Goal: Check status: Check status

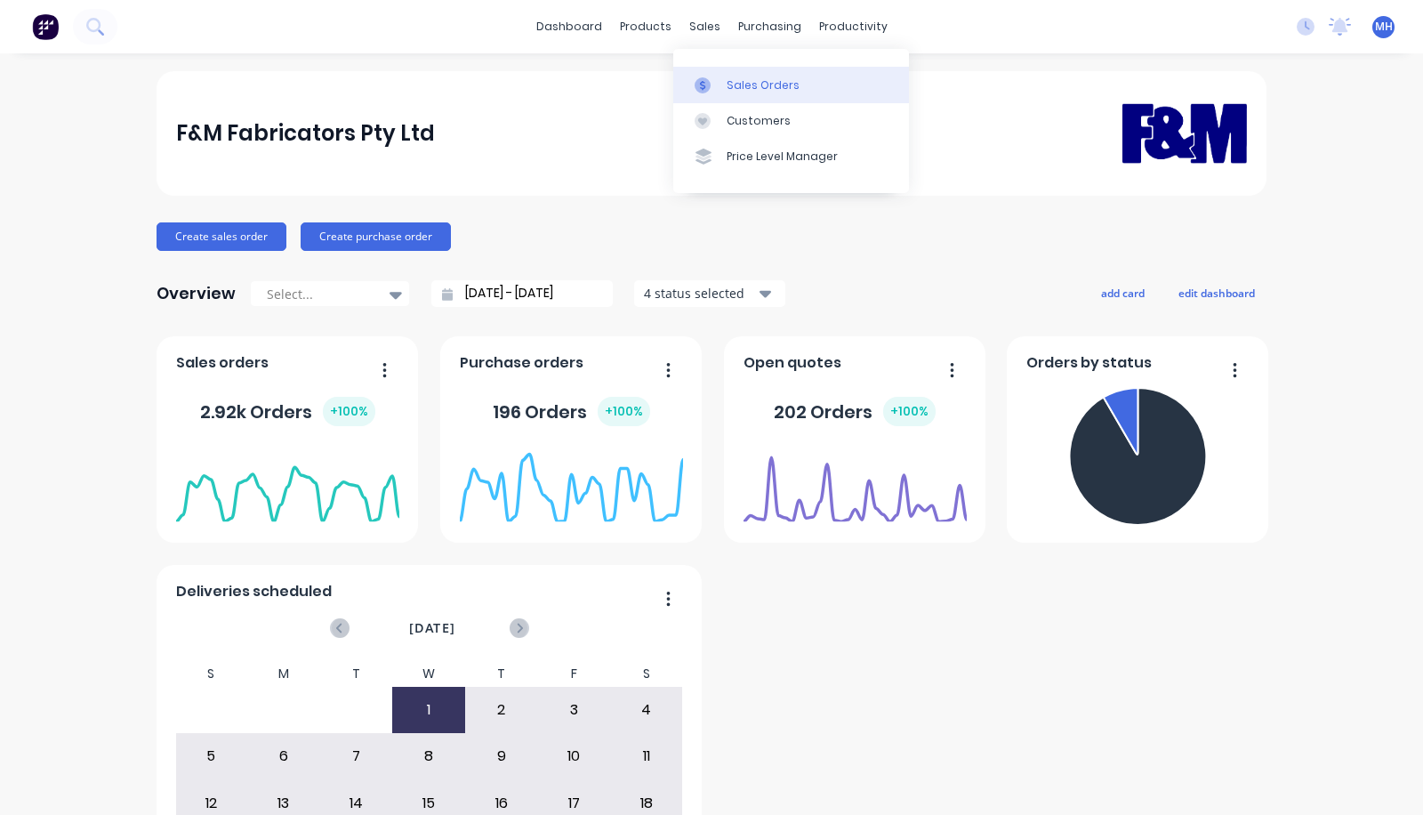
click at [745, 94] on link "Sales Orders" at bounding box center [791, 85] width 236 height 36
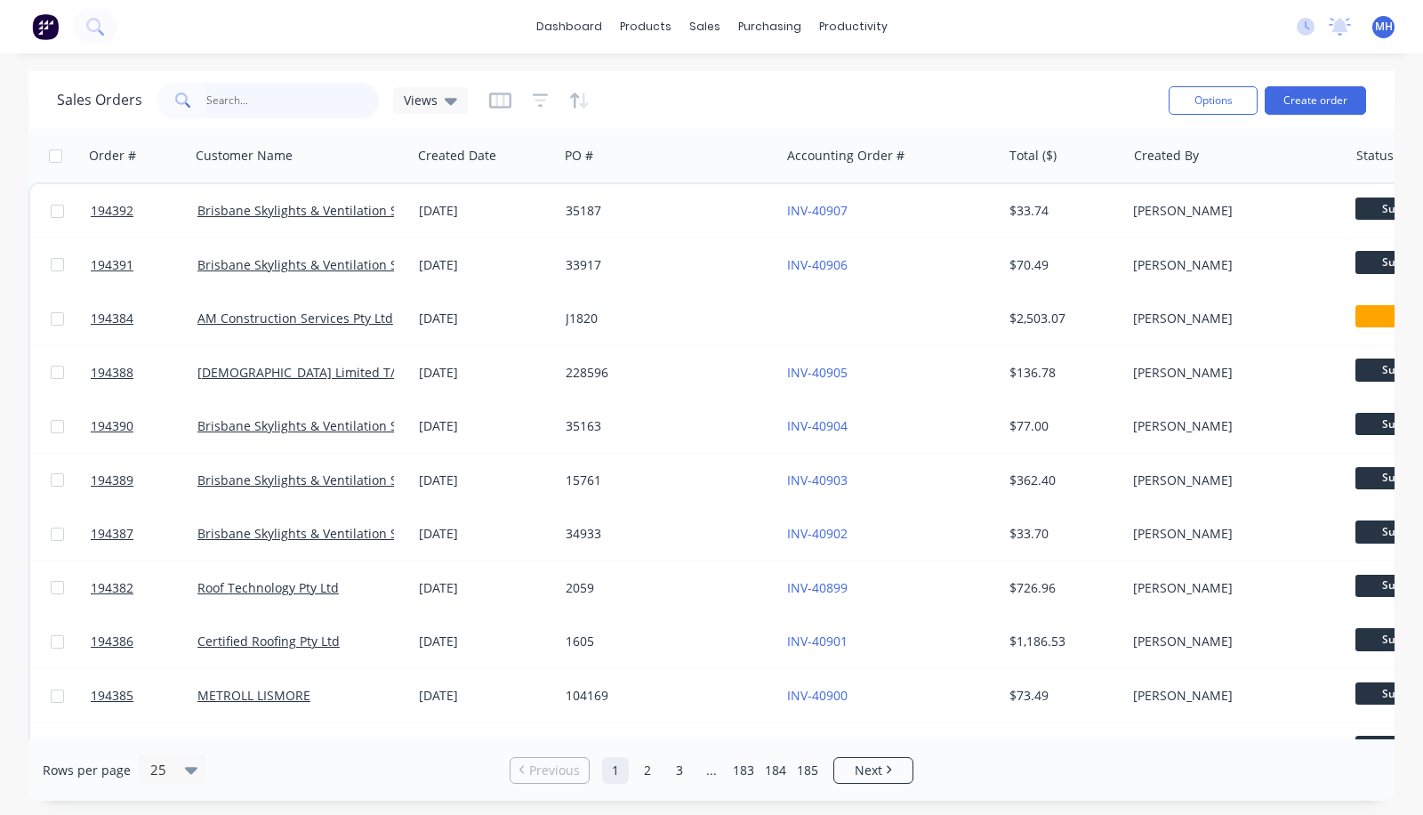
click at [250, 104] on input "text" at bounding box center [292, 101] width 173 height 36
type input "havendeen"
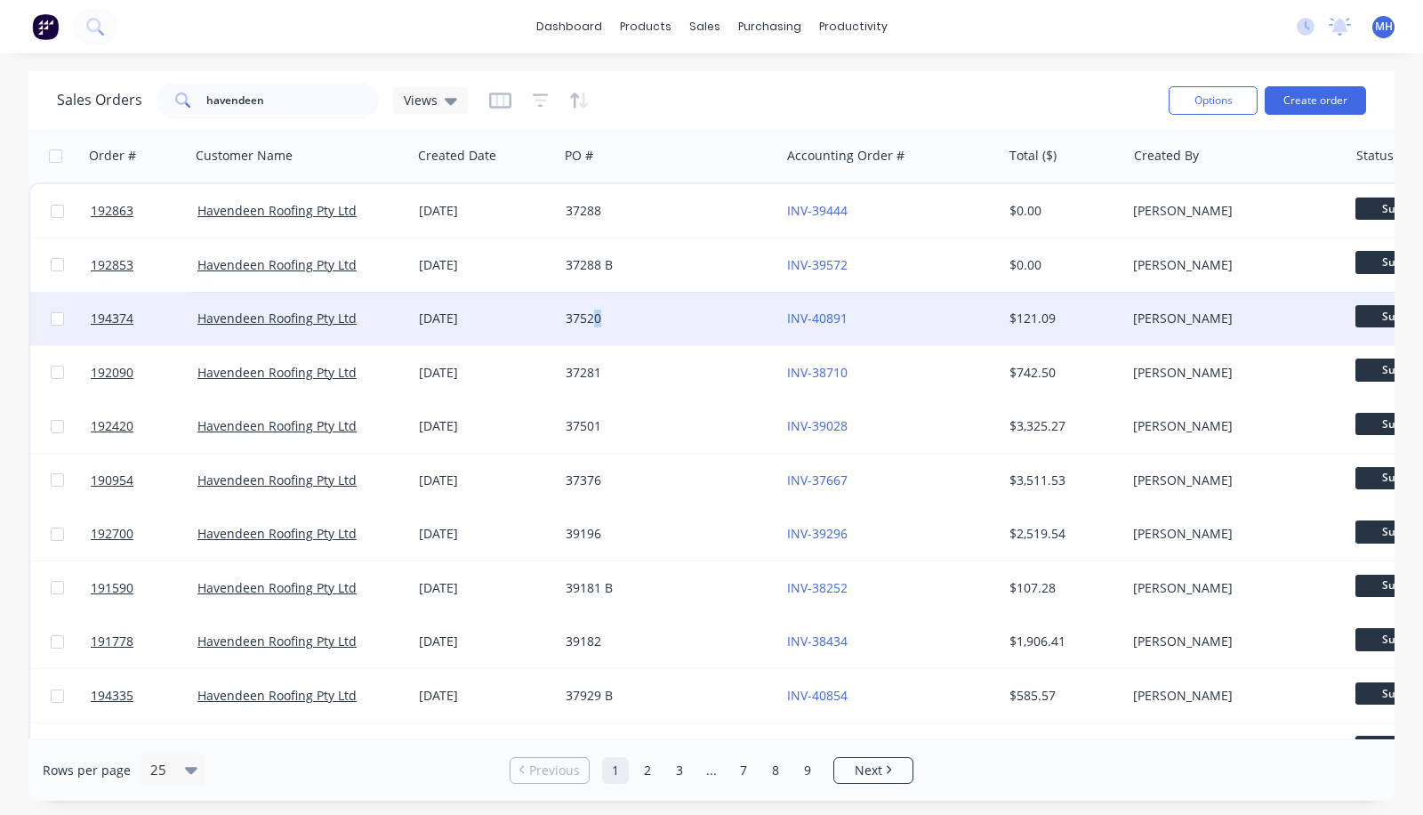
drag, startPoint x: 597, startPoint y: 340, endPoint x: 698, endPoint y: 318, distance: 103.6
click at [698, 318] on div "37520" at bounding box center [670, 318] width 222 height 53
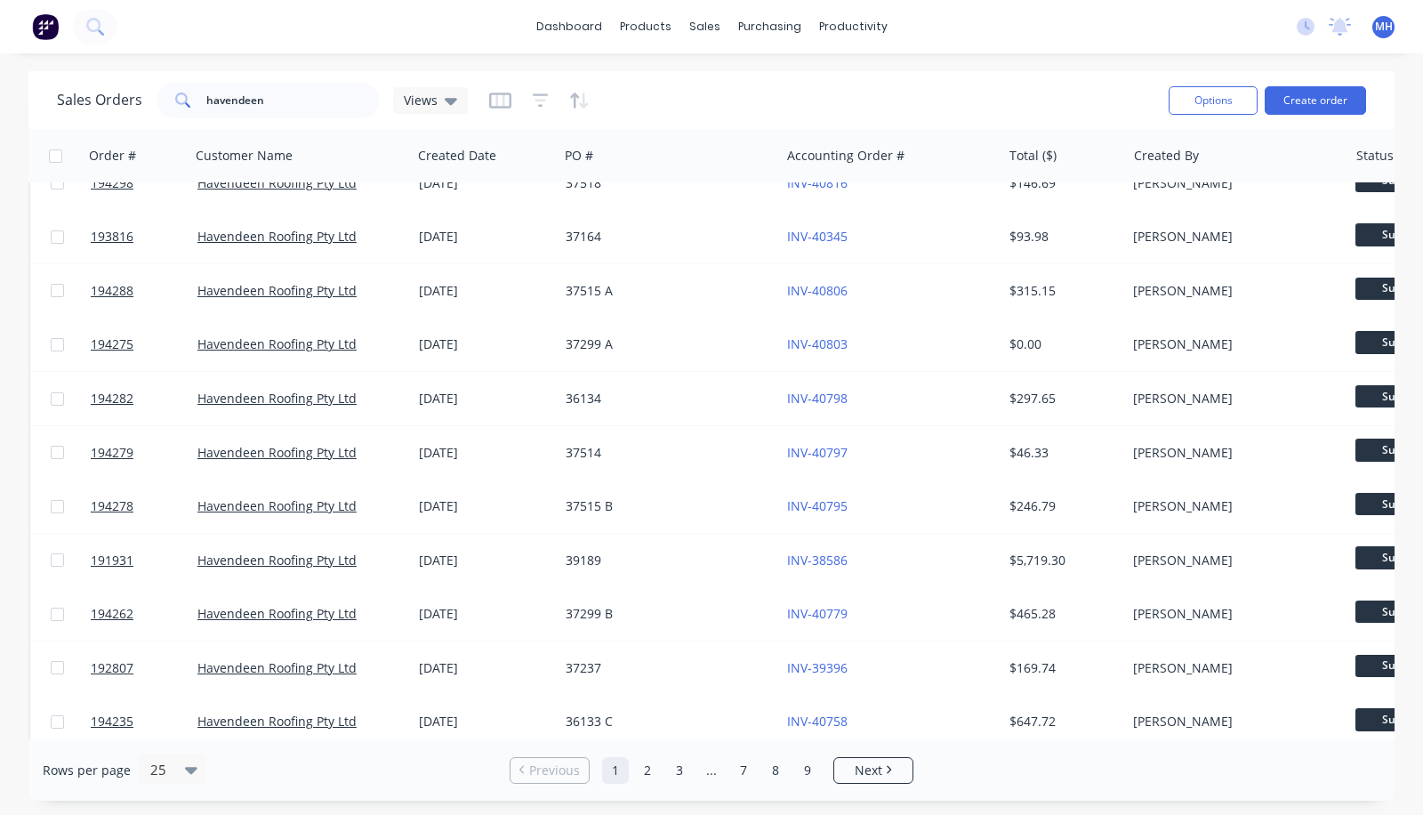
scroll to position [798, 0]
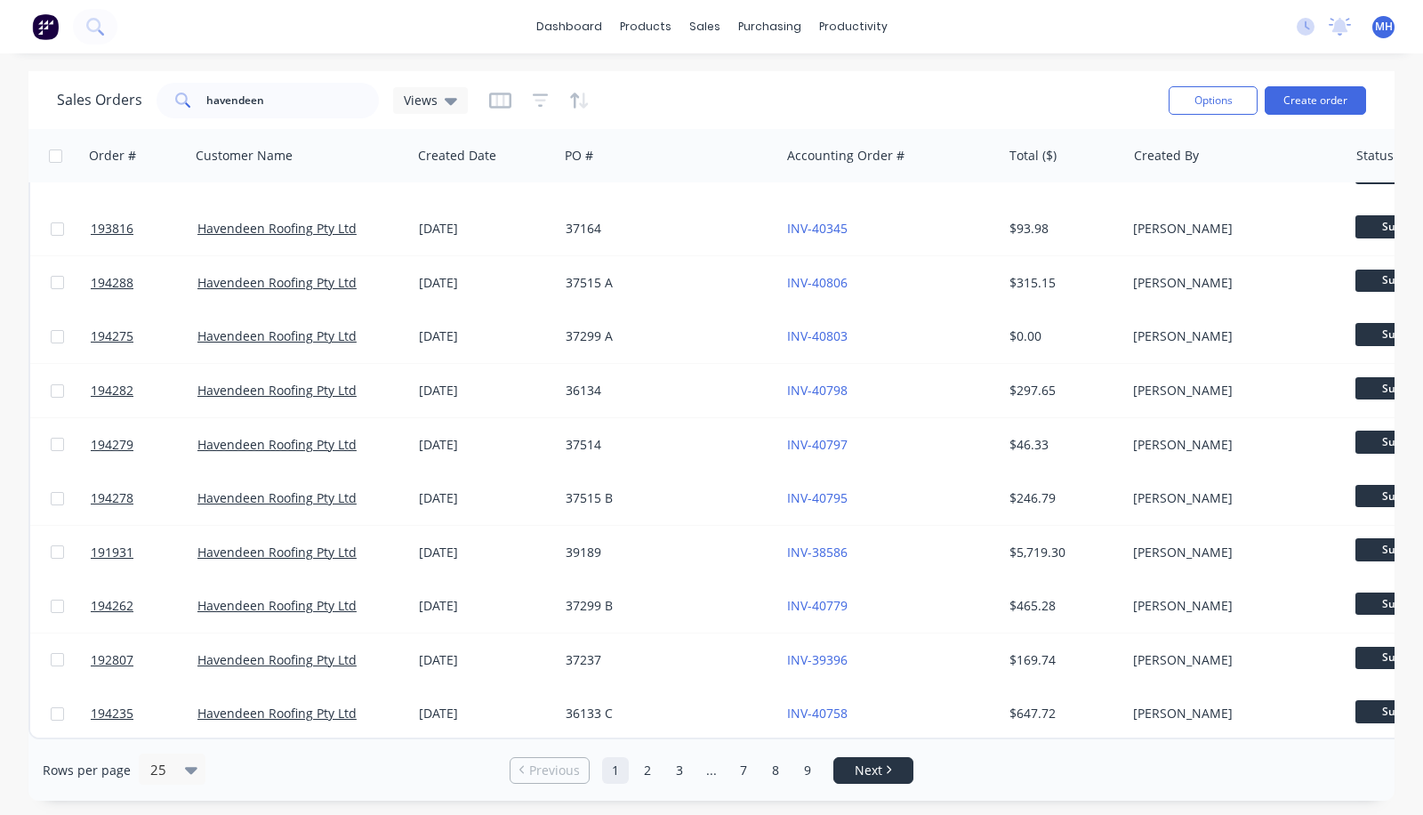
click at [892, 765] on link "Next" at bounding box center [873, 771] width 78 height 18
click at [865, 770] on link "Next" at bounding box center [889, 771] width 78 height 18
click at [892, 767] on span "Next" at bounding box center [885, 771] width 28 height 18
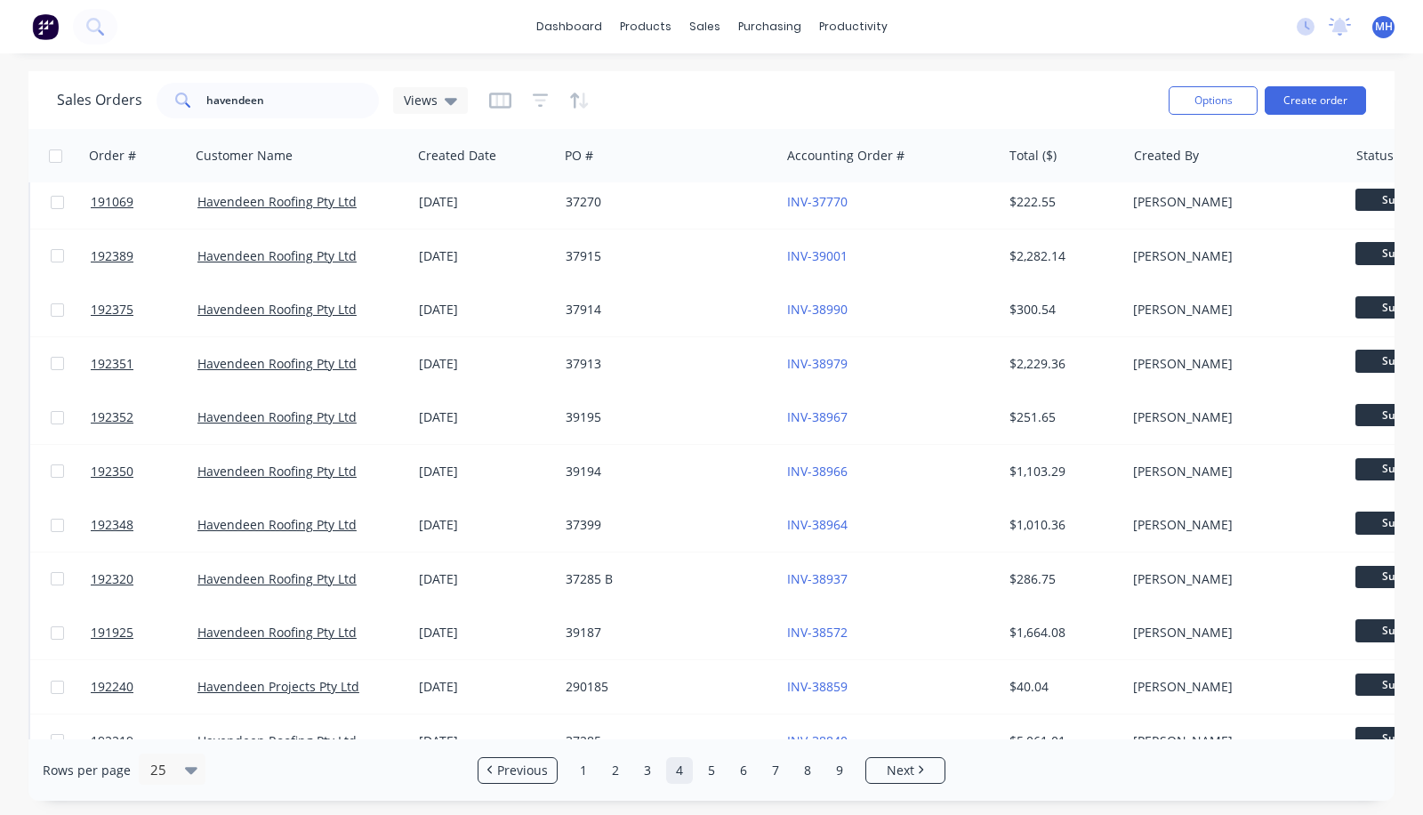
scroll to position [0, 0]
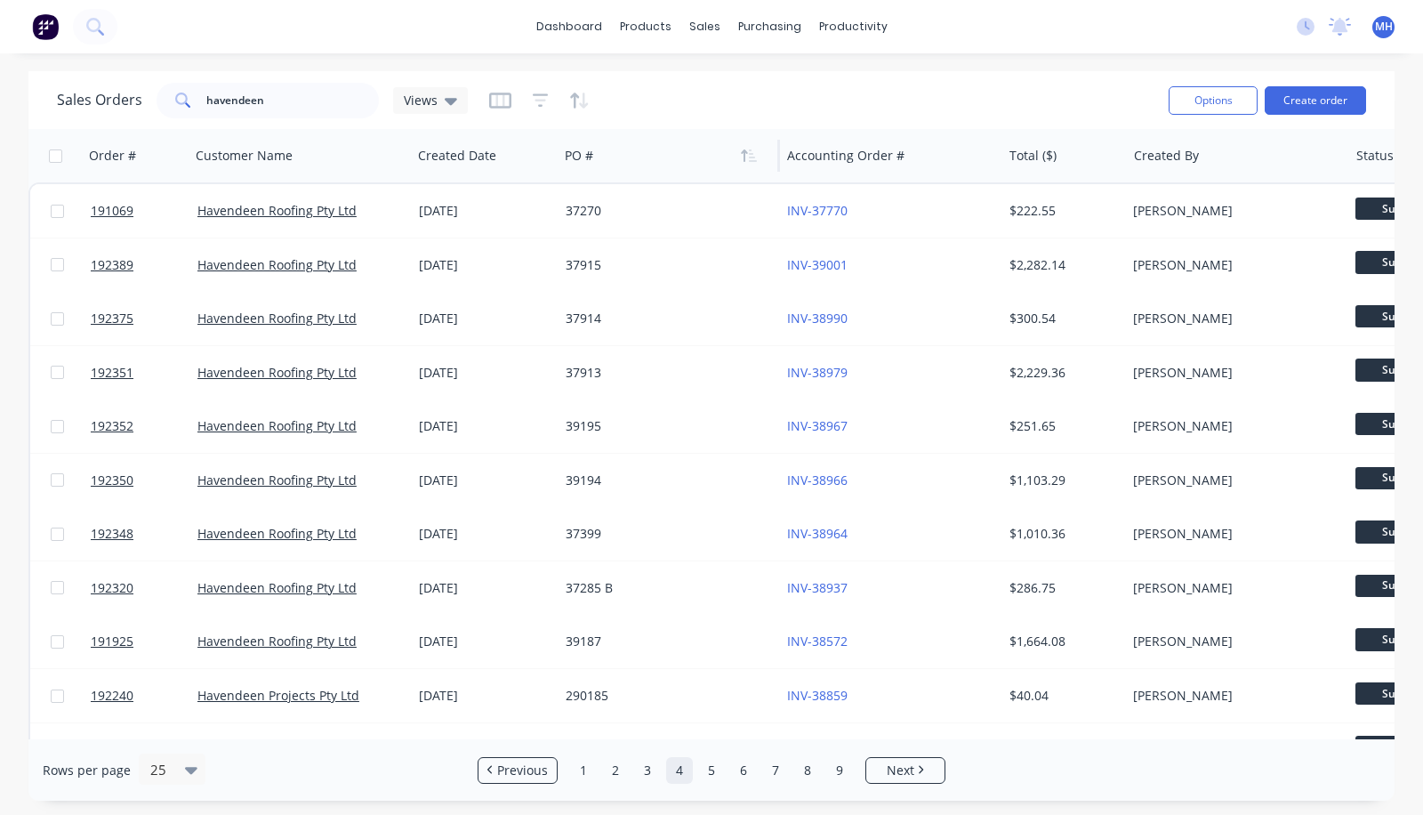
click at [592, 165] on div at bounding box center [663, 156] width 197 height 36
click at [743, 156] on icon "button" at bounding box center [749, 156] width 16 height 14
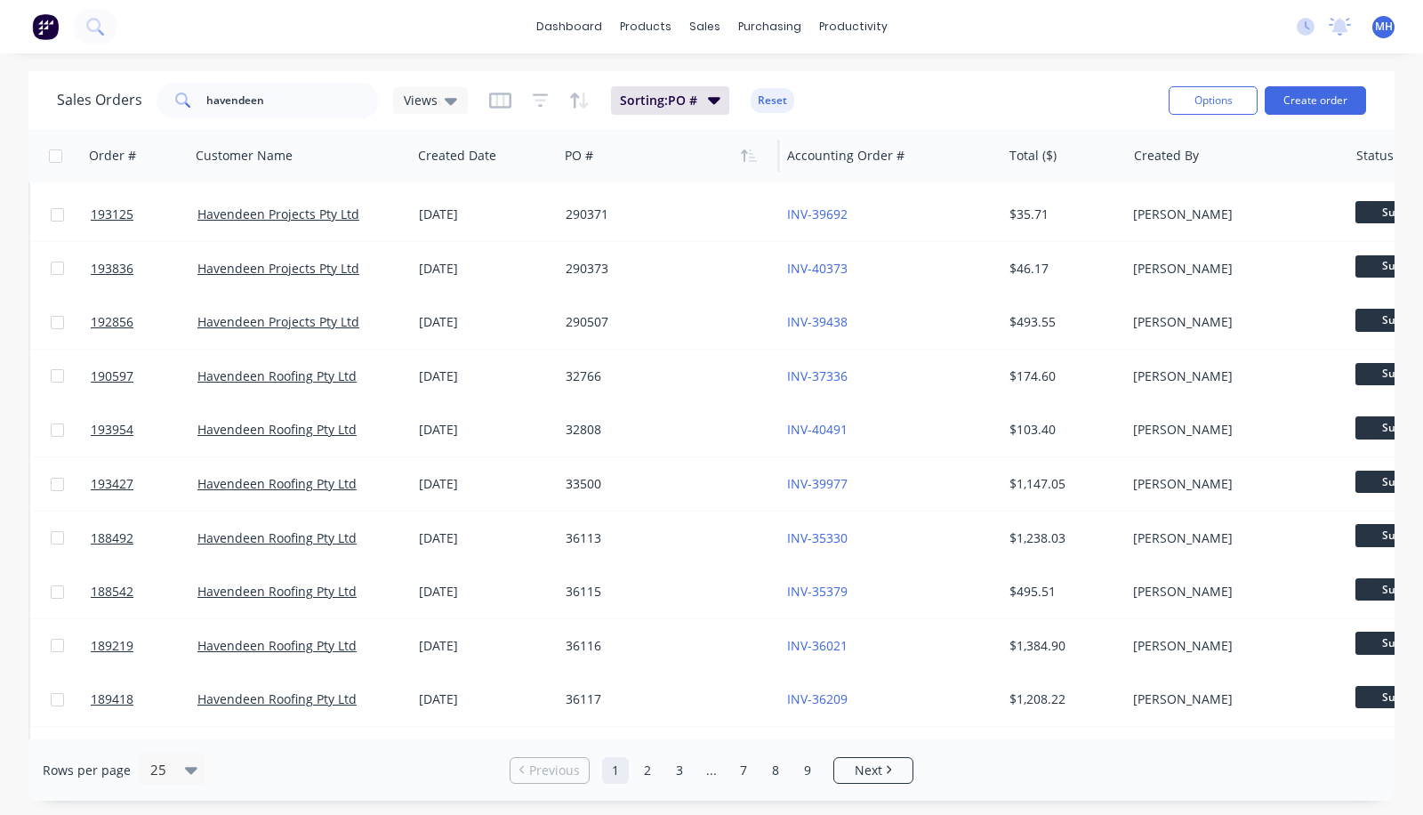
scroll to position [798, 0]
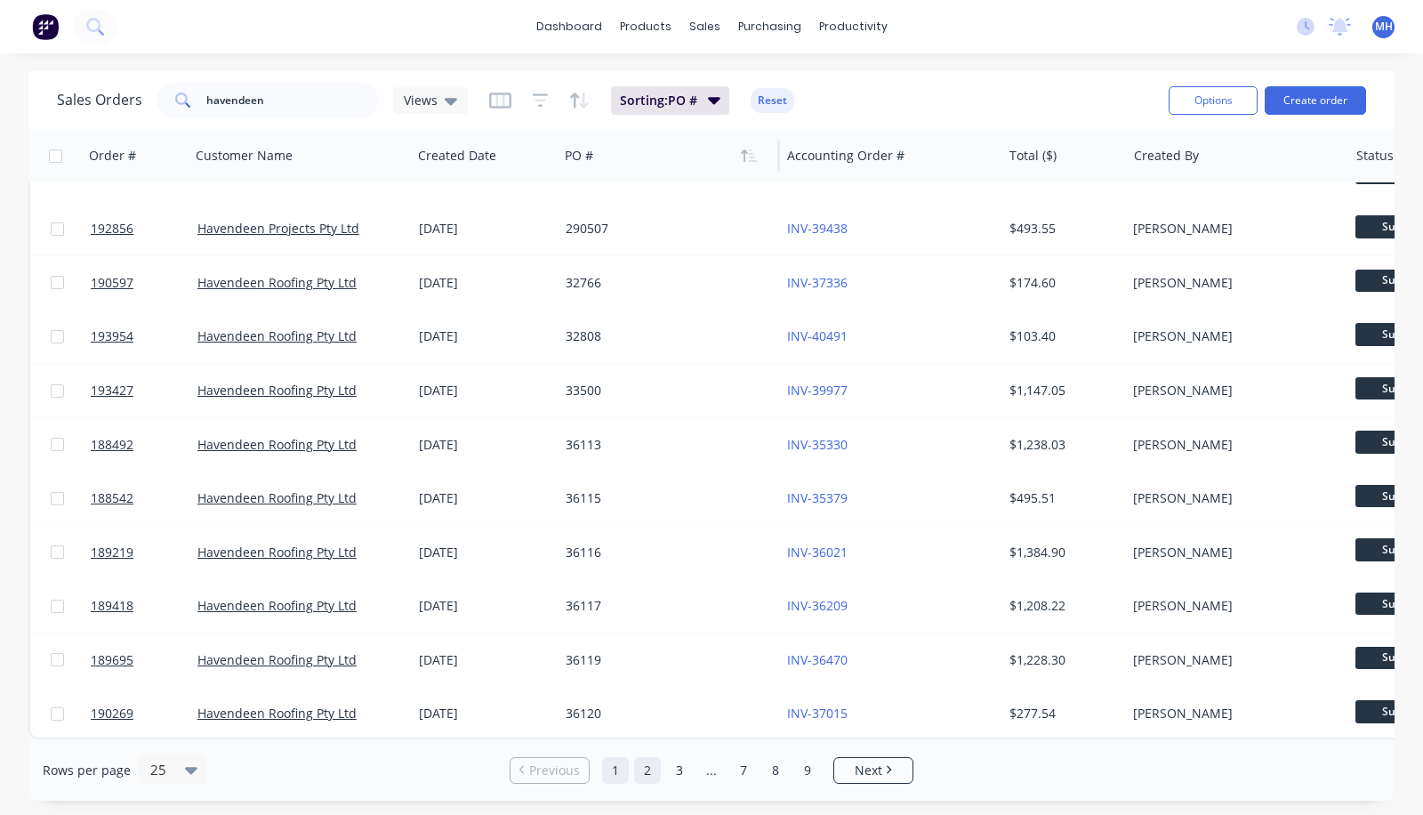
click at [649, 767] on link "2" at bounding box center [647, 770] width 27 height 27
click at [670, 773] on link "3" at bounding box center [663, 770] width 27 height 27
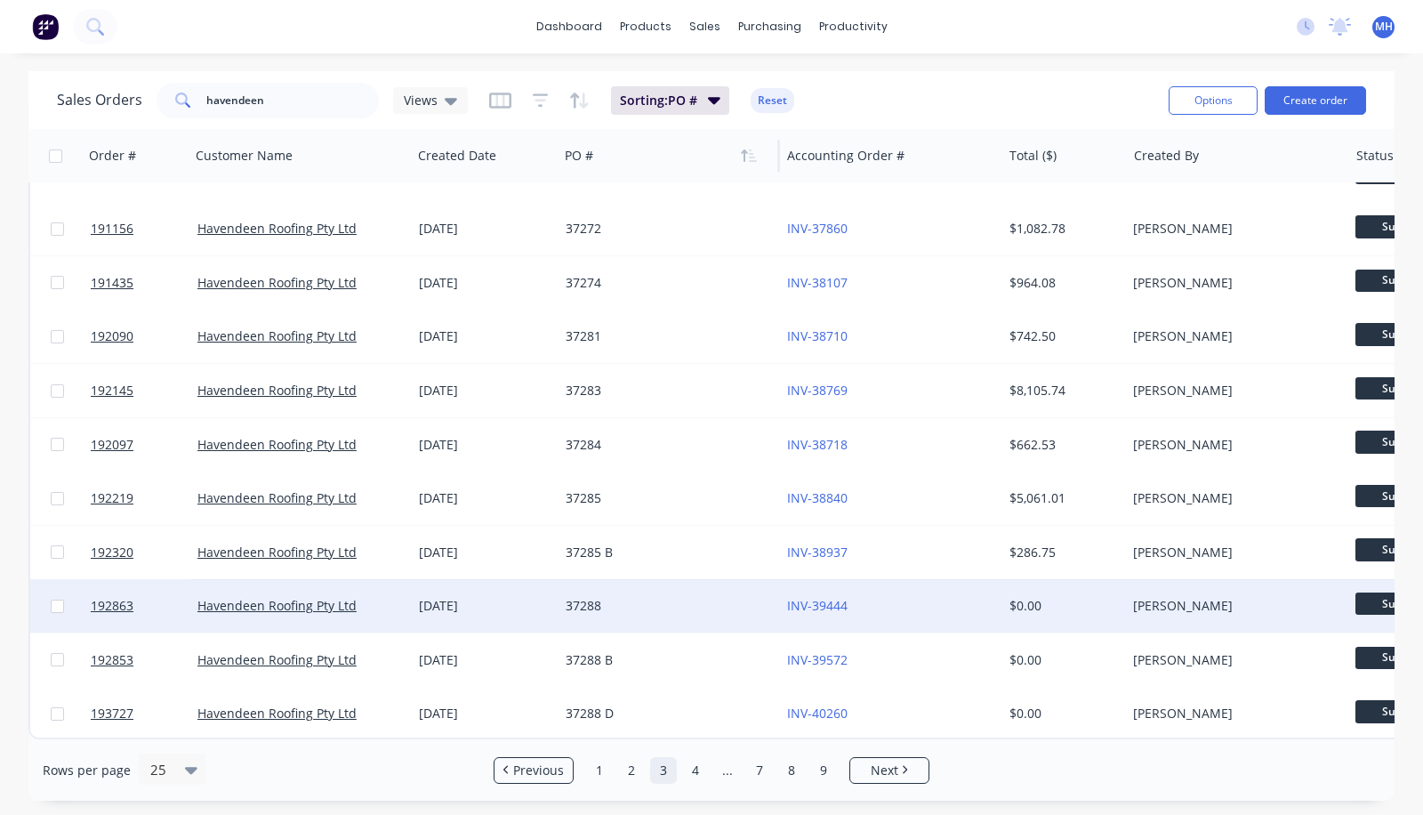
click at [606, 597] on div "37288" at bounding box center [664, 606] width 197 height 18
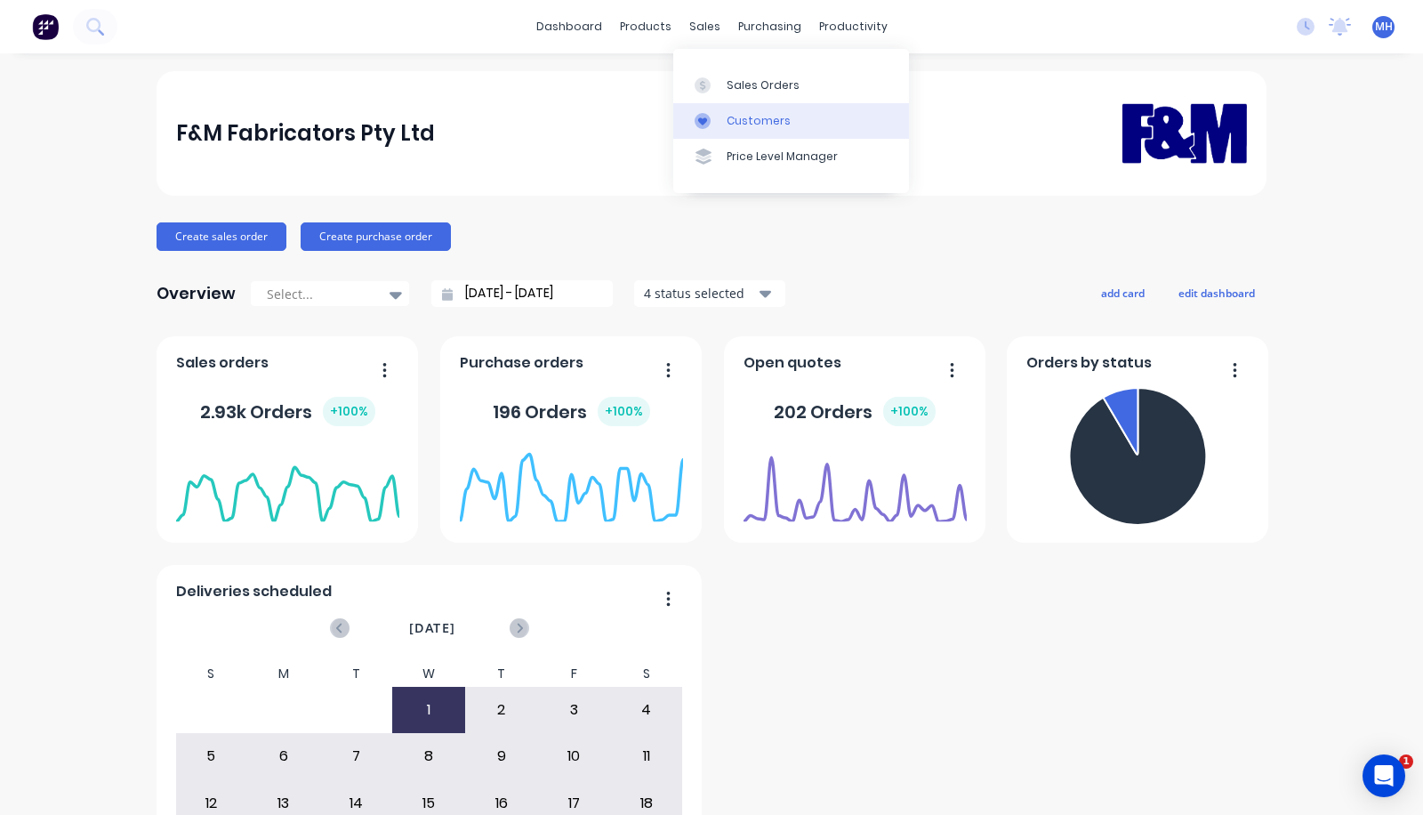
click at [721, 108] on link "Customers" at bounding box center [791, 121] width 236 height 36
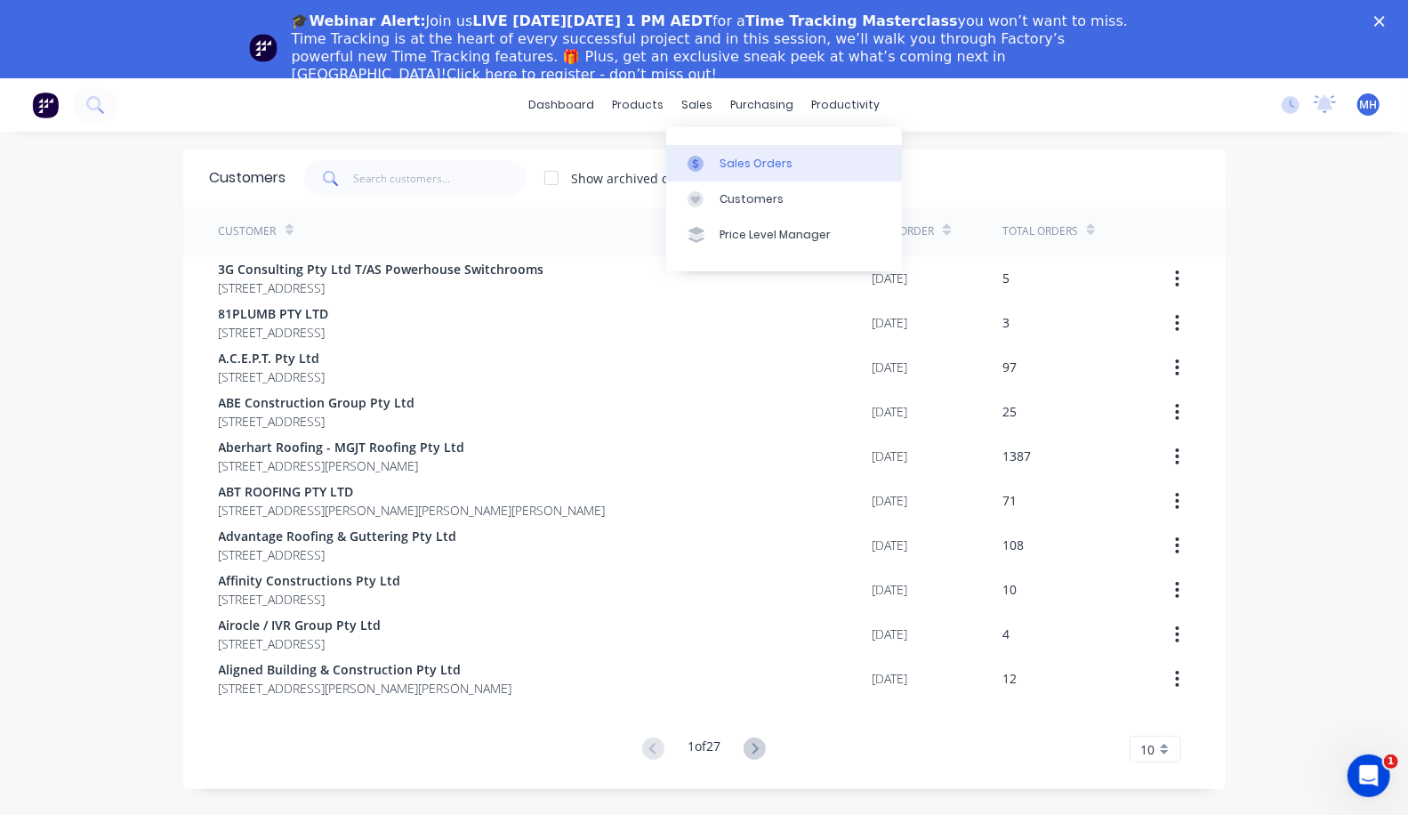
click at [724, 162] on div "Sales Orders" at bounding box center [756, 164] width 73 height 16
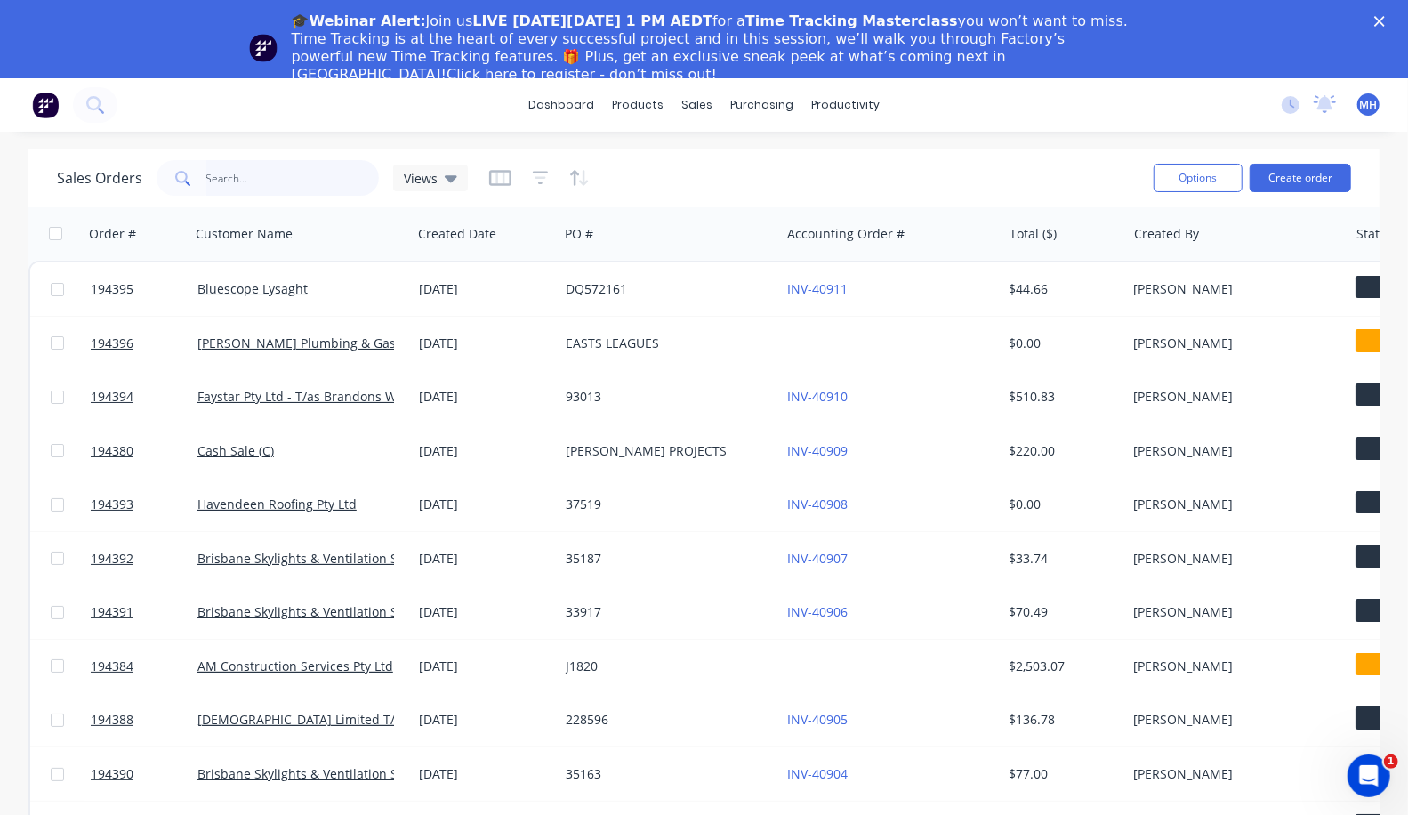
click at [218, 169] on input "text" at bounding box center [292, 178] width 173 height 36
type input "havendeen"
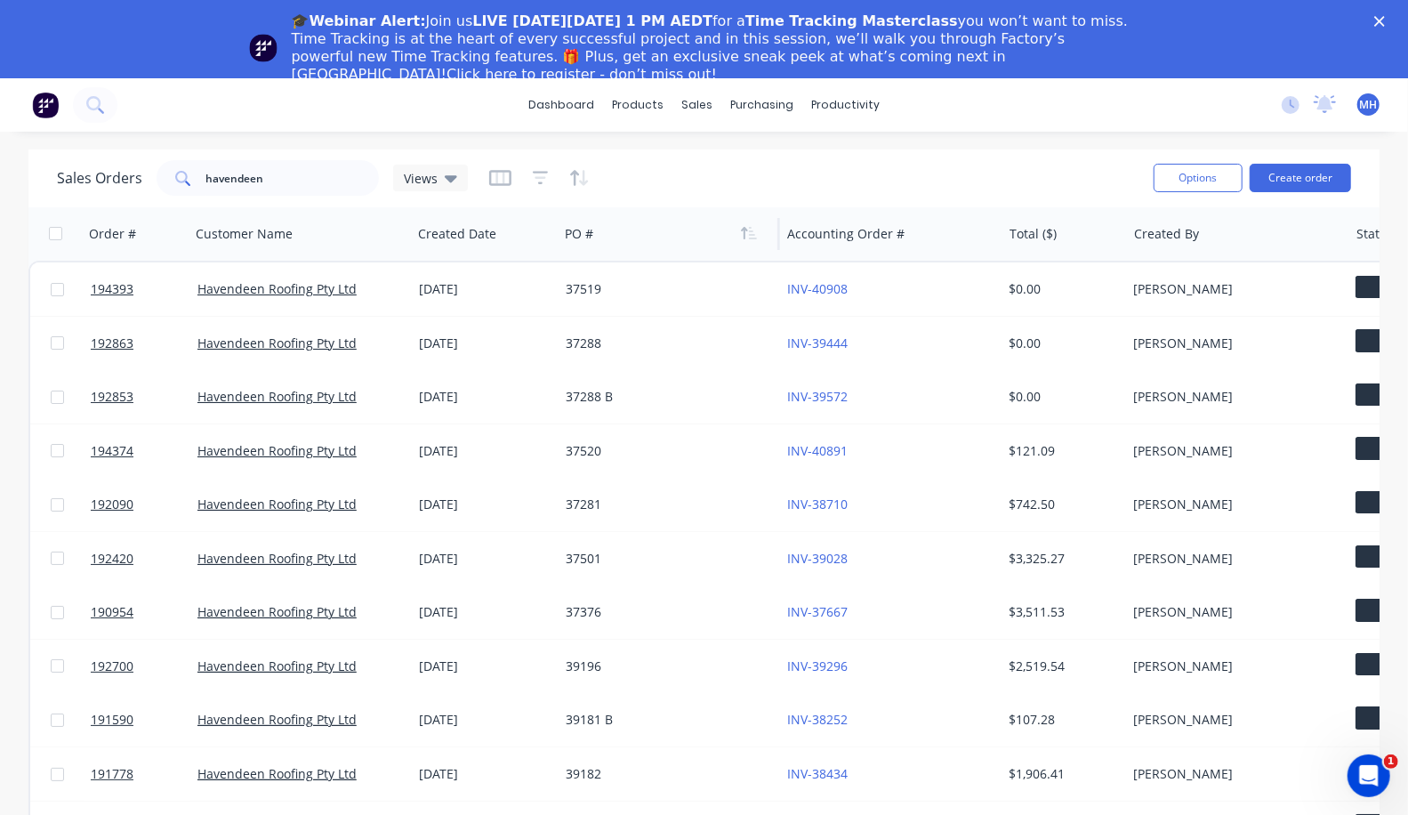
click at [587, 241] on div at bounding box center [663, 234] width 197 height 36
click at [746, 234] on icon "button" at bounding box center [749, 233] width 16 height 14
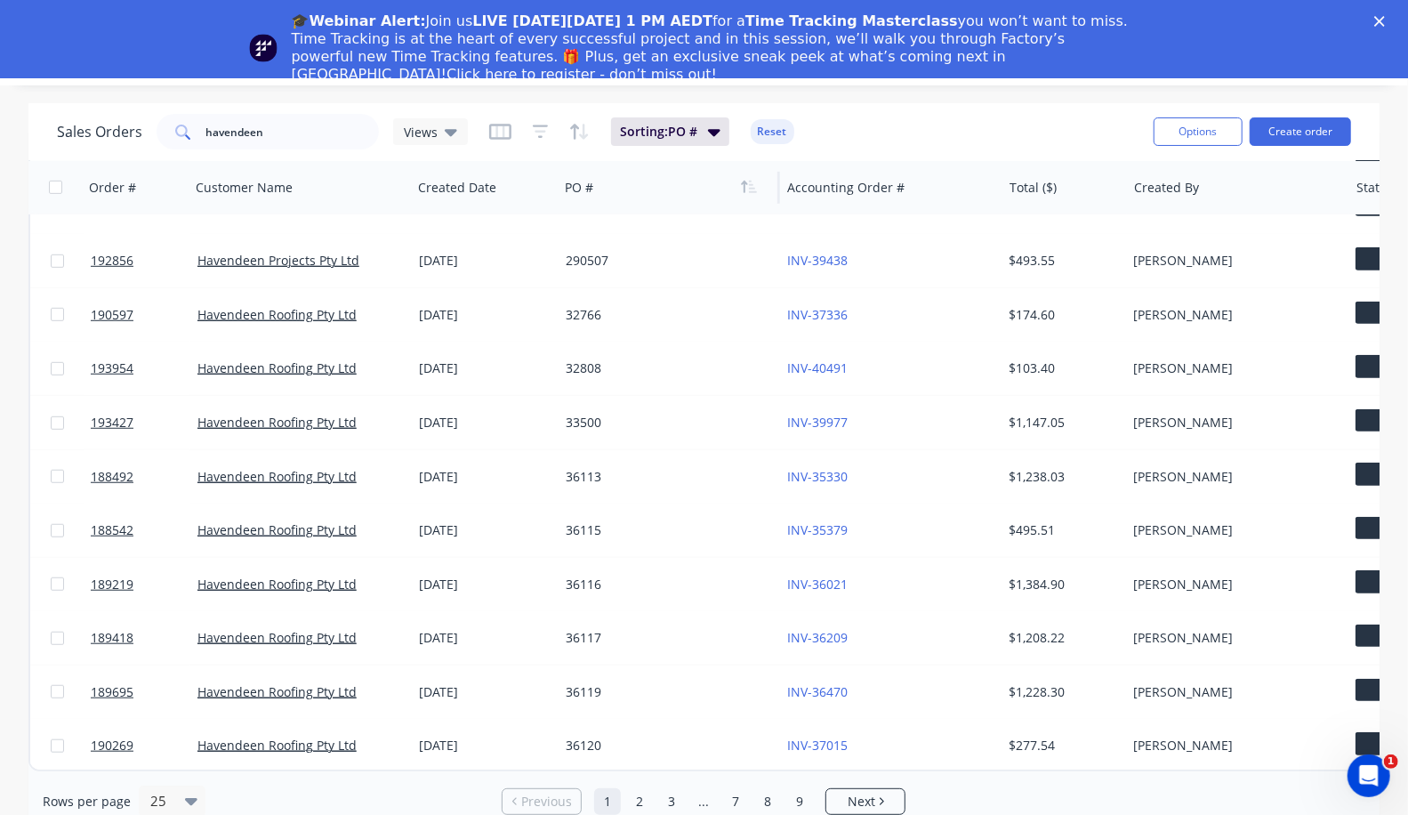
scroll to position [77, 0]
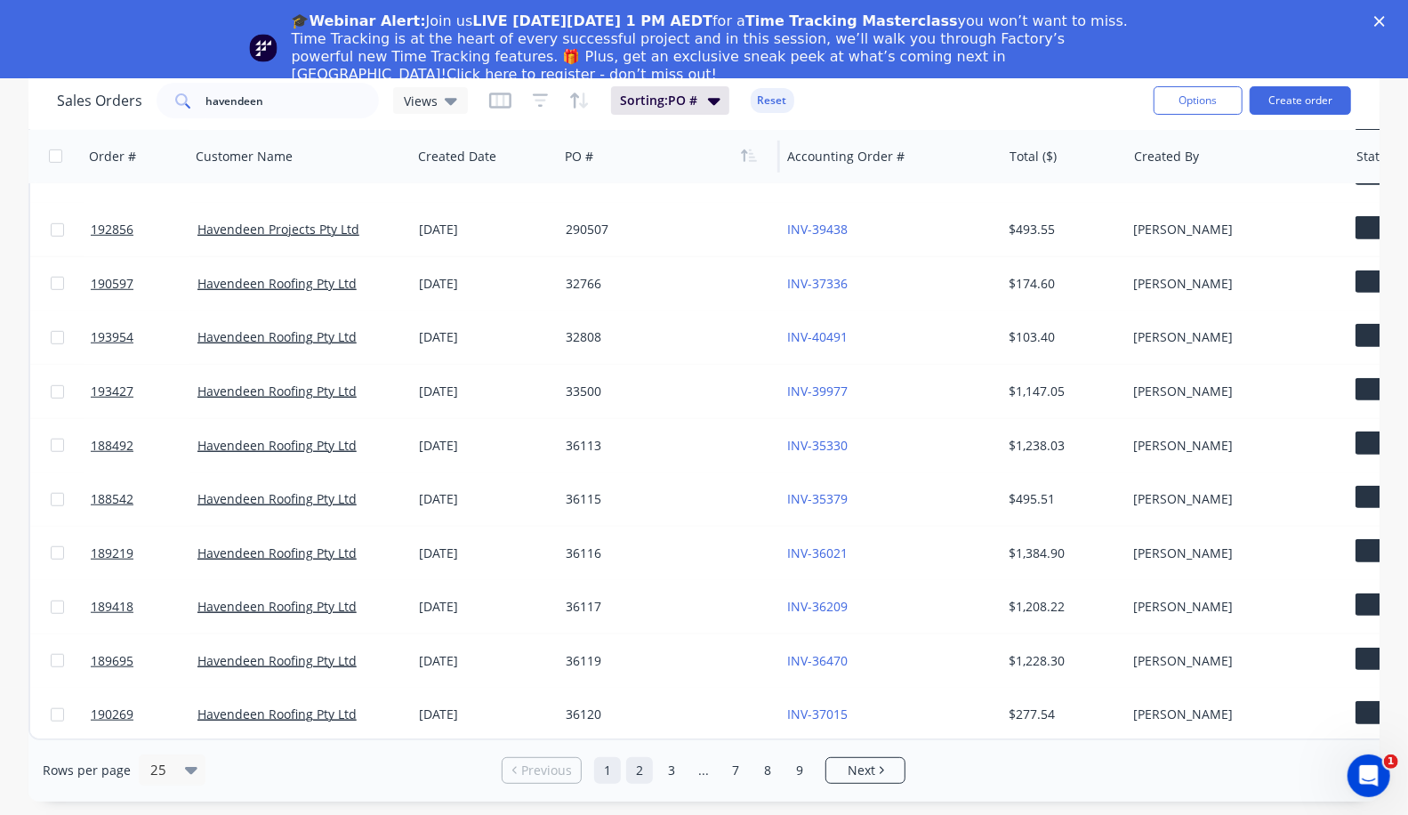
click at [646, 768] on link "2" at bounding box center [639, 770] width 27 height 27
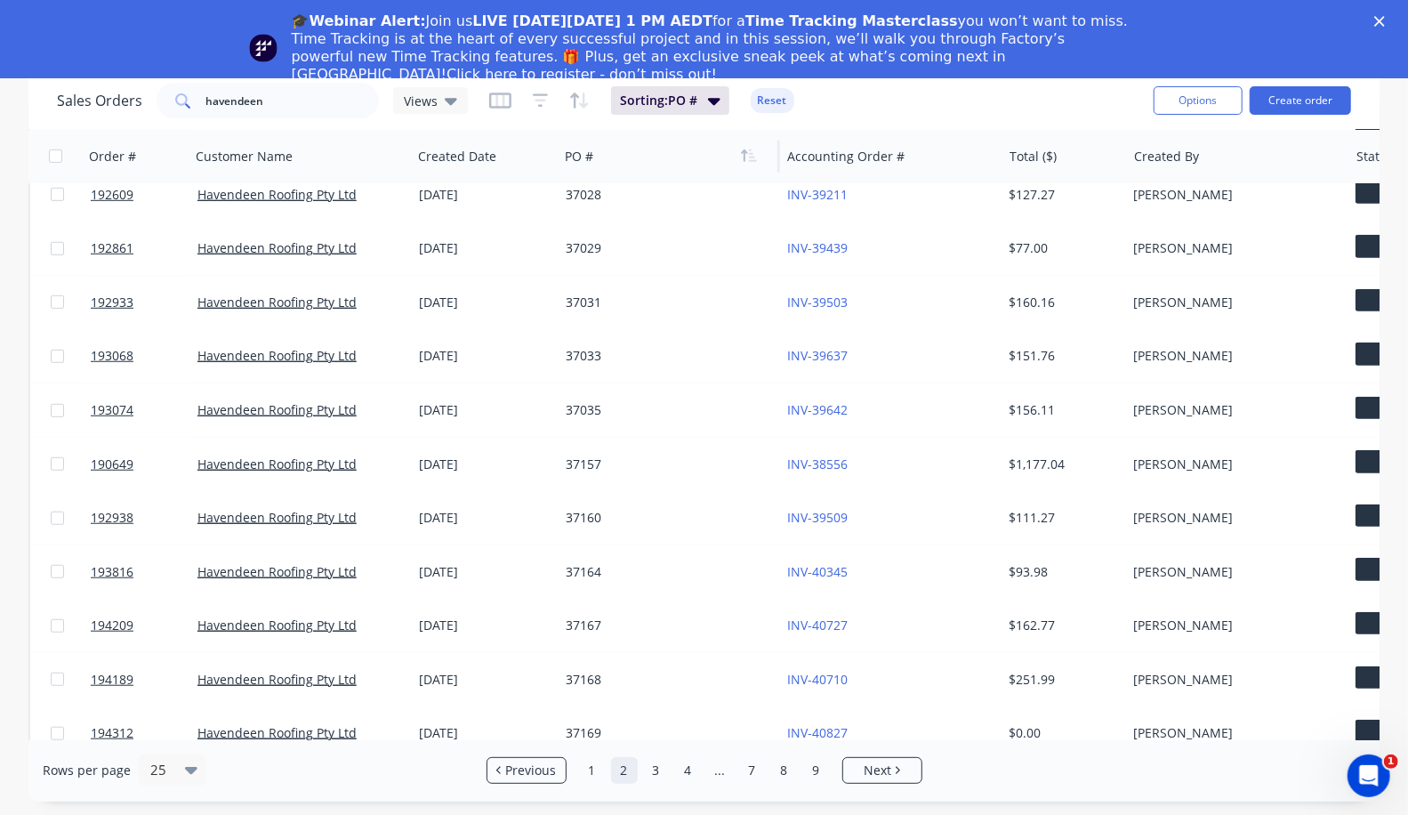
scroll to position [798, 0]
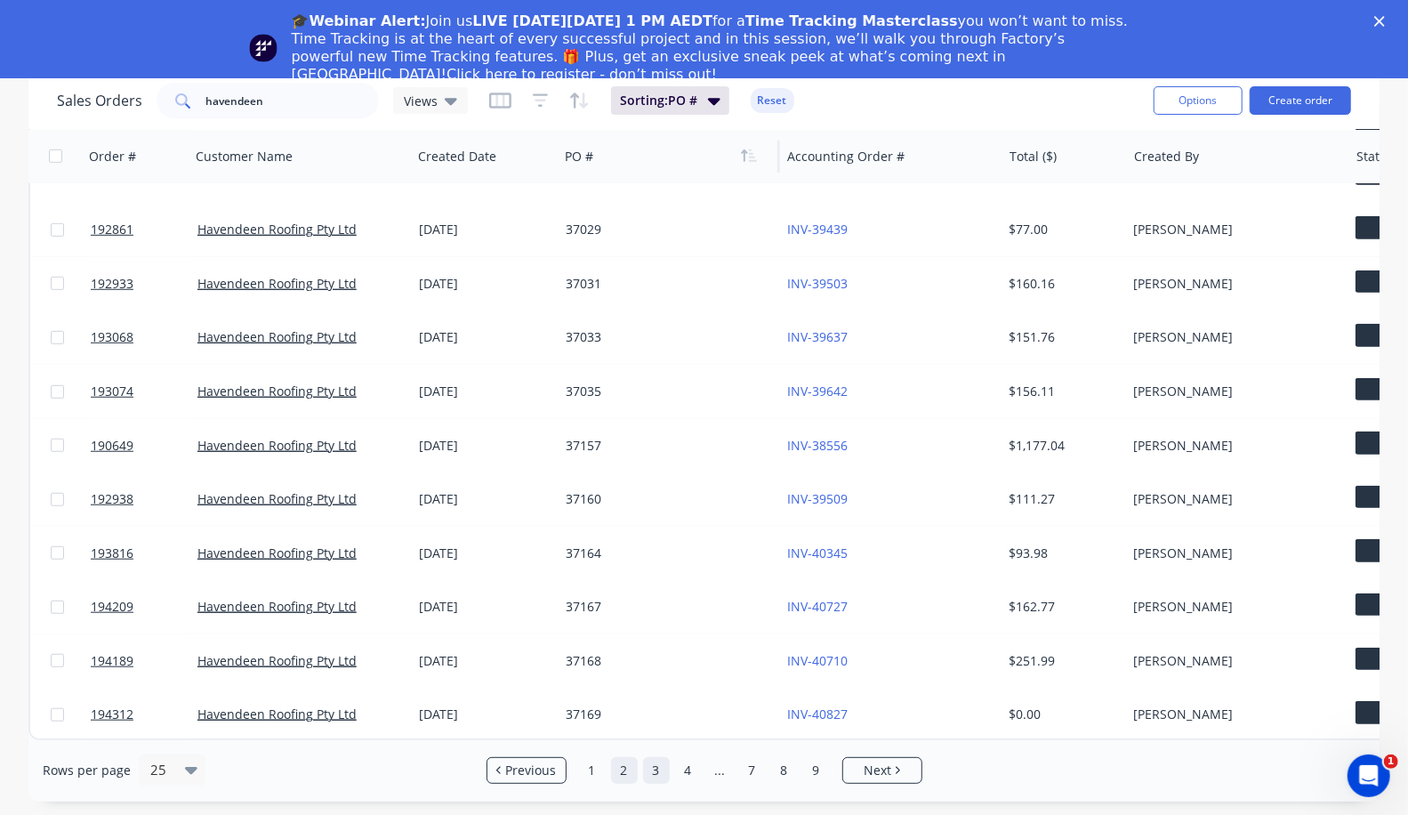
click at [657, 770] on link "3" at bounding box center [656, 770] width 27 height 27
click at [693, 765] on link "4" at bounding box center [688, 770] width 27 height 27
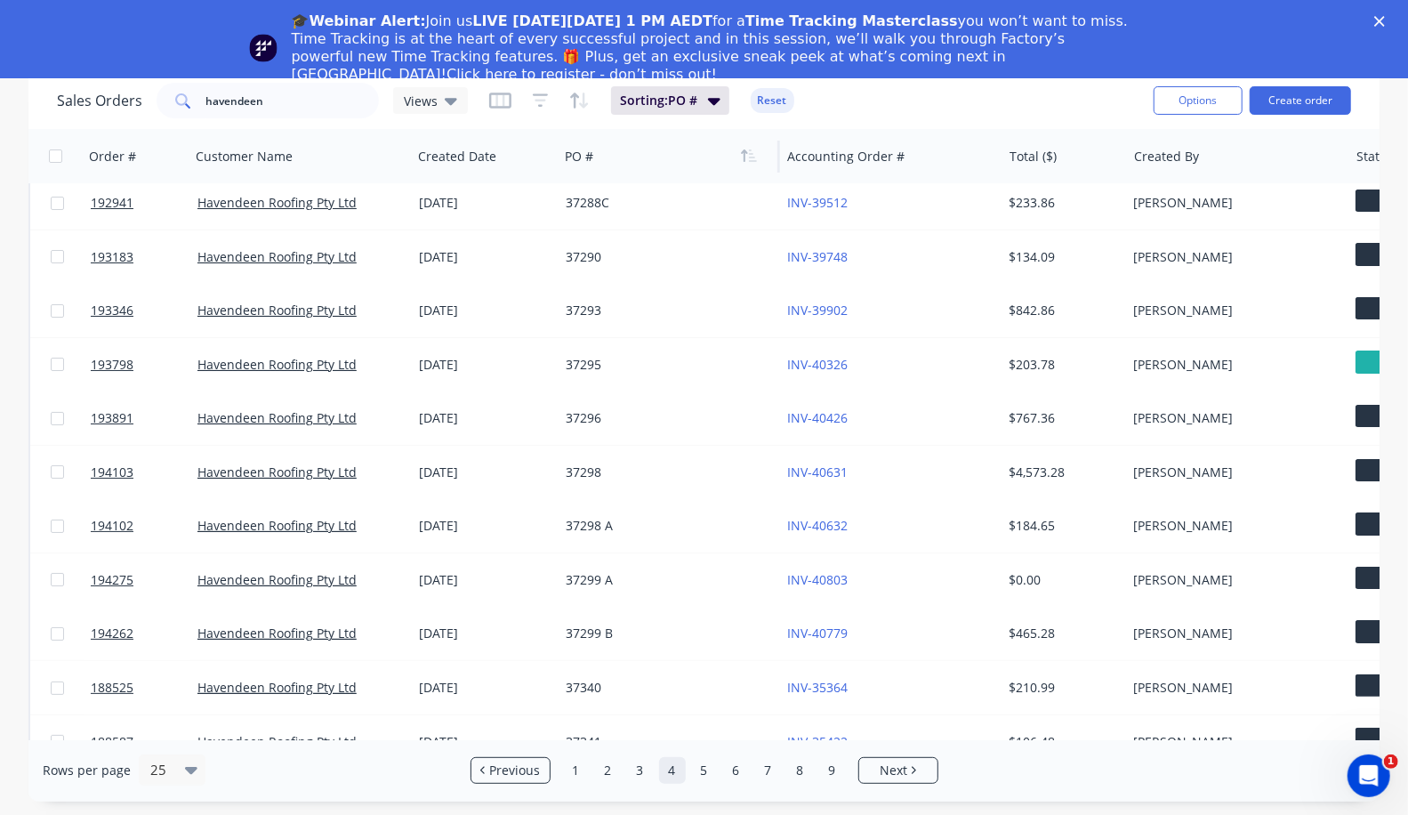
scroll to position [0, 0]
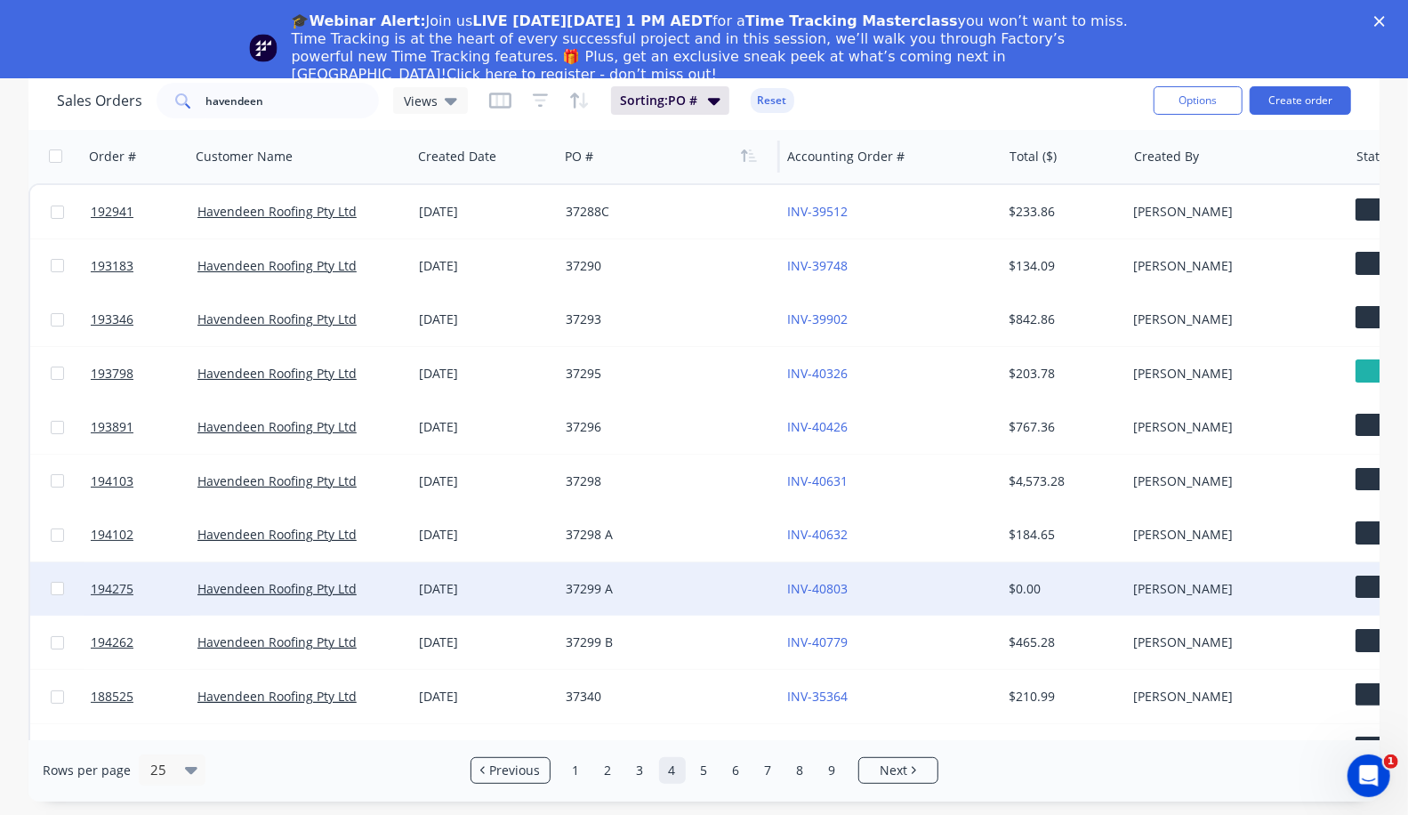
click at [504, 595] on div "[DATE]" at bounding box center [485, 589] width 133 height 18
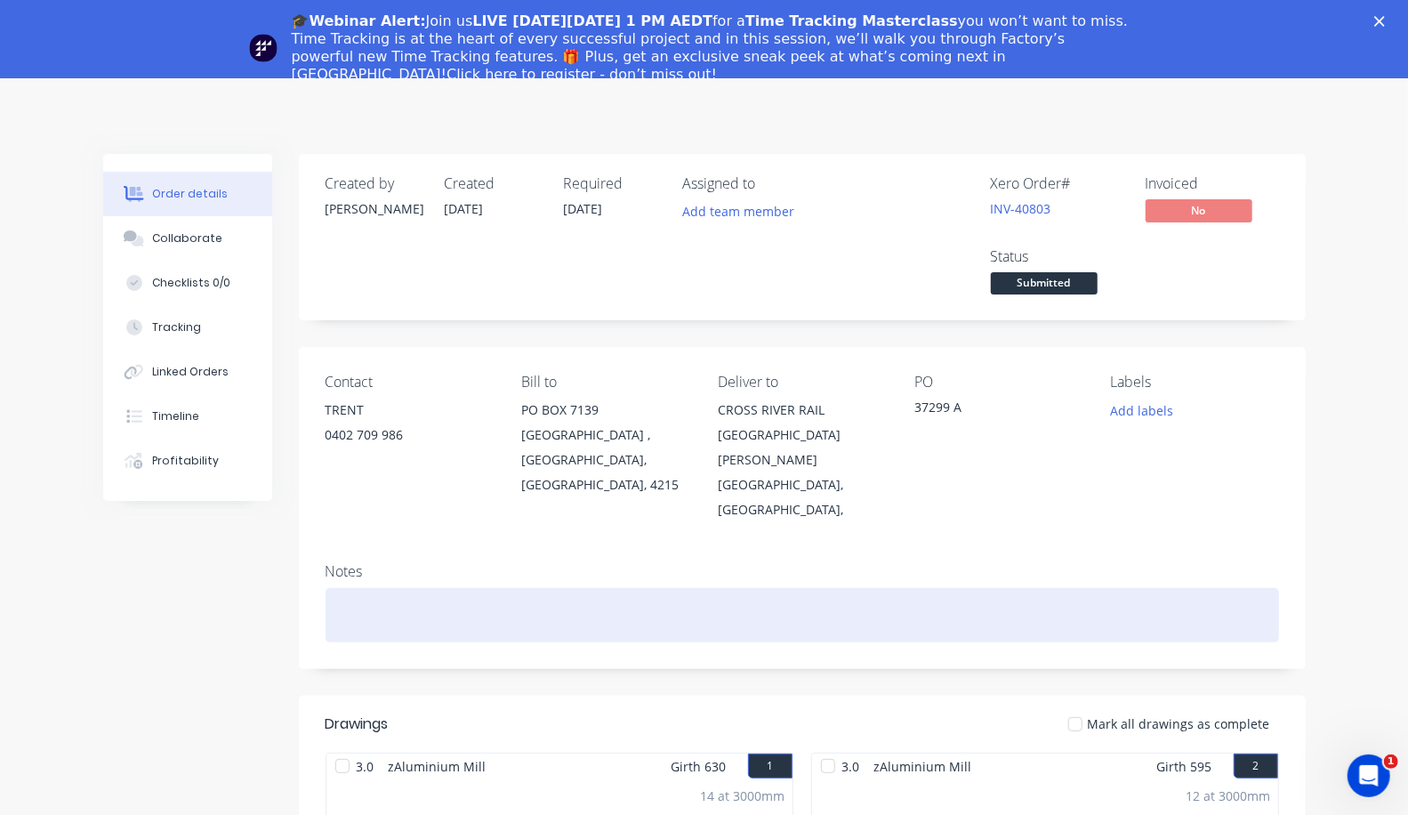
click at [647, 588] on div at bounding box center [803, 615] width 954 height 54
